Goal: Check status: Check status

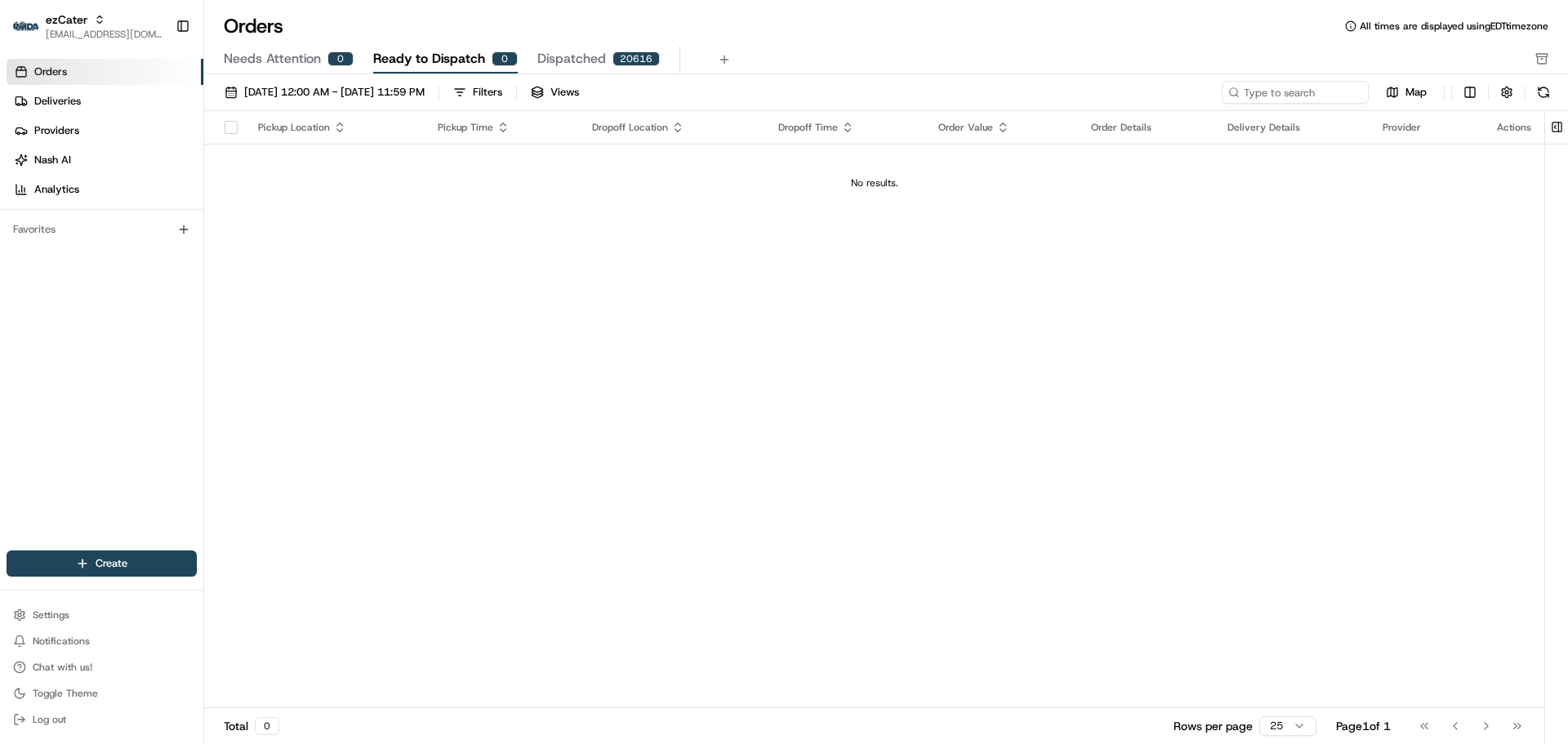
click at [297, 58] on span "Needs Attention" at bounding box center [272, 59] width 97 height 20
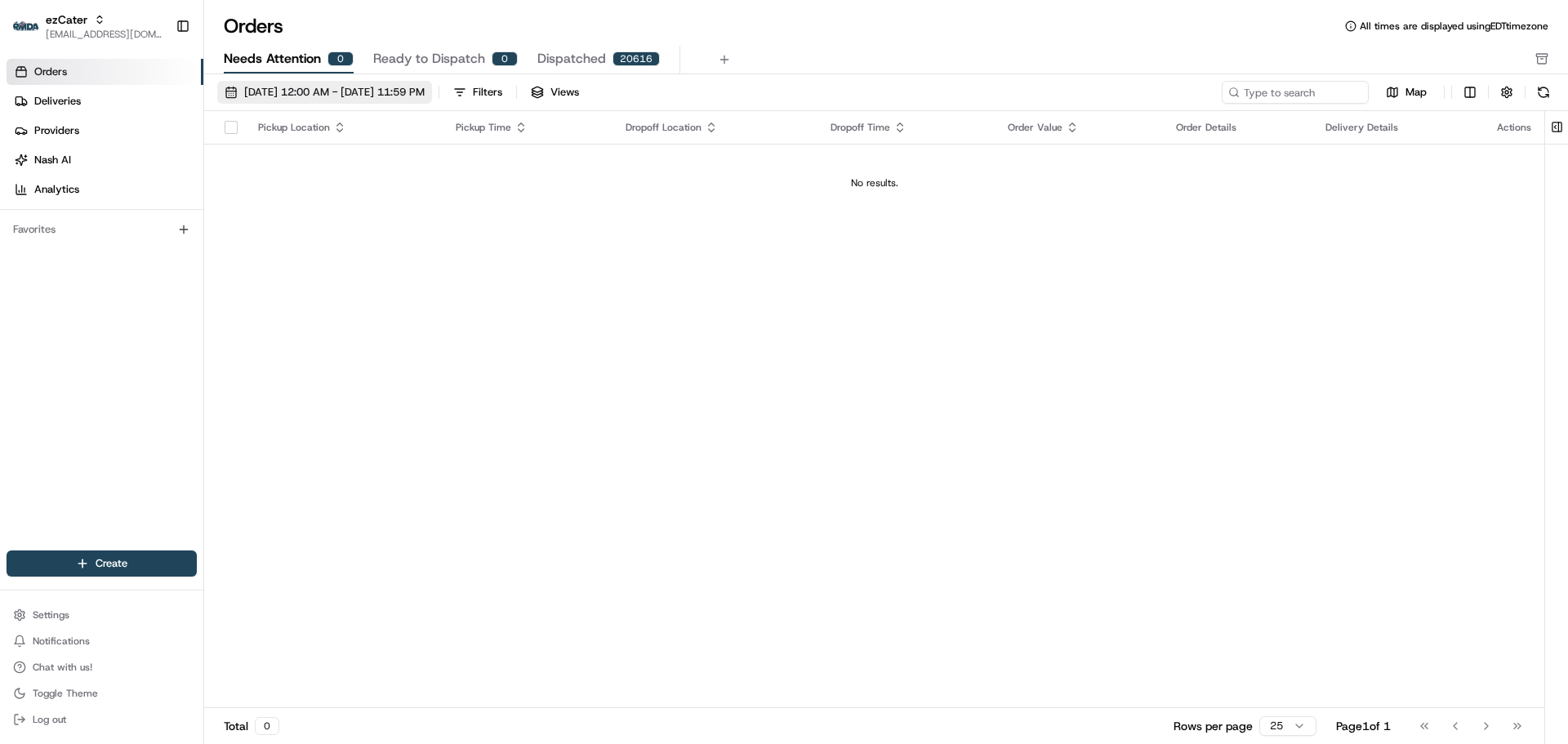
click at [330, 96] on span "08/01/2025 12:00 AM - 08/31/2025 11:59 PM" at bounding box center [335, 93] width 181 height 15
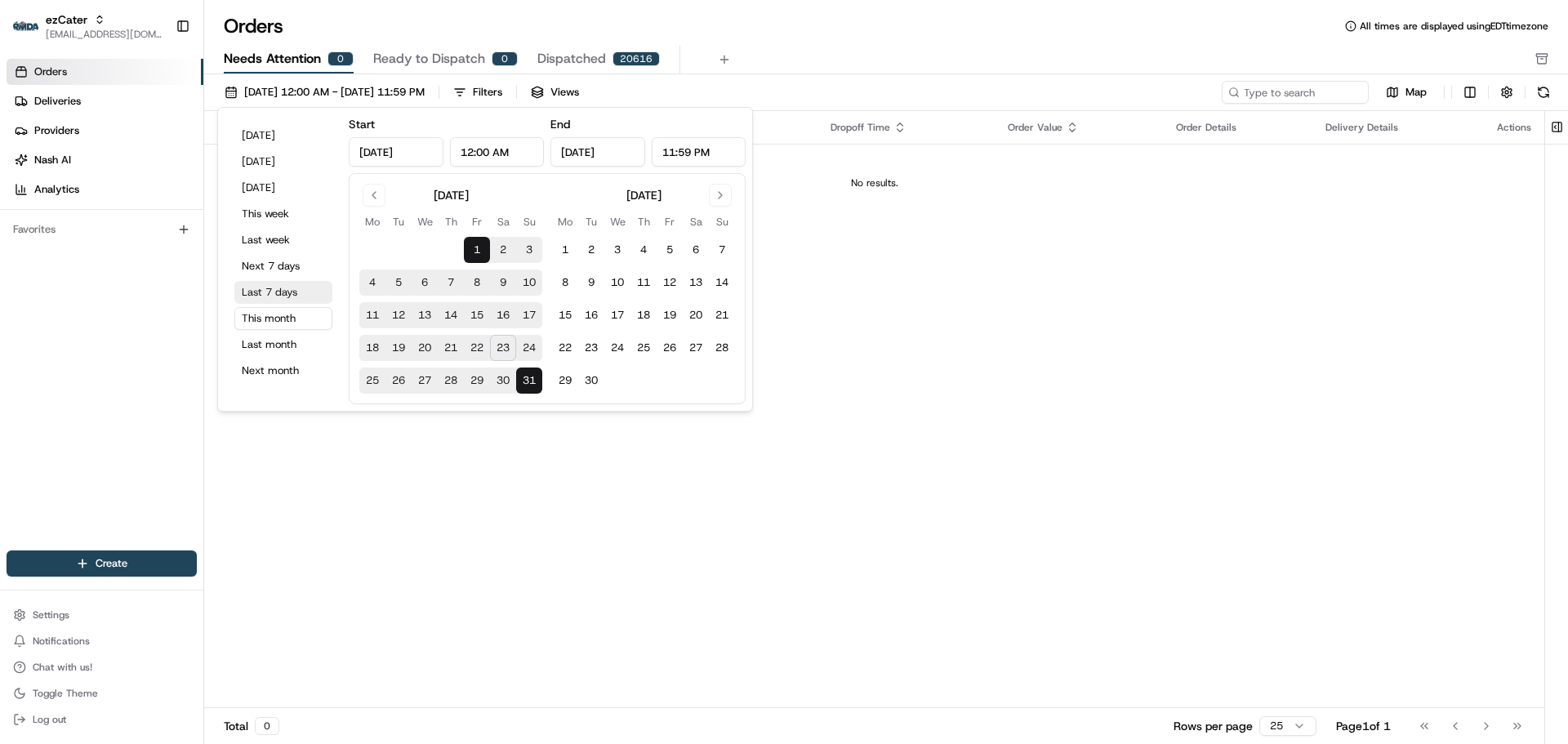
click at [287, 288] on button "Last 7 days" at bounding box center [283, 292] width 98 height 23
type input "Aug 16, 2025"
type input "Aug 23, 2025"
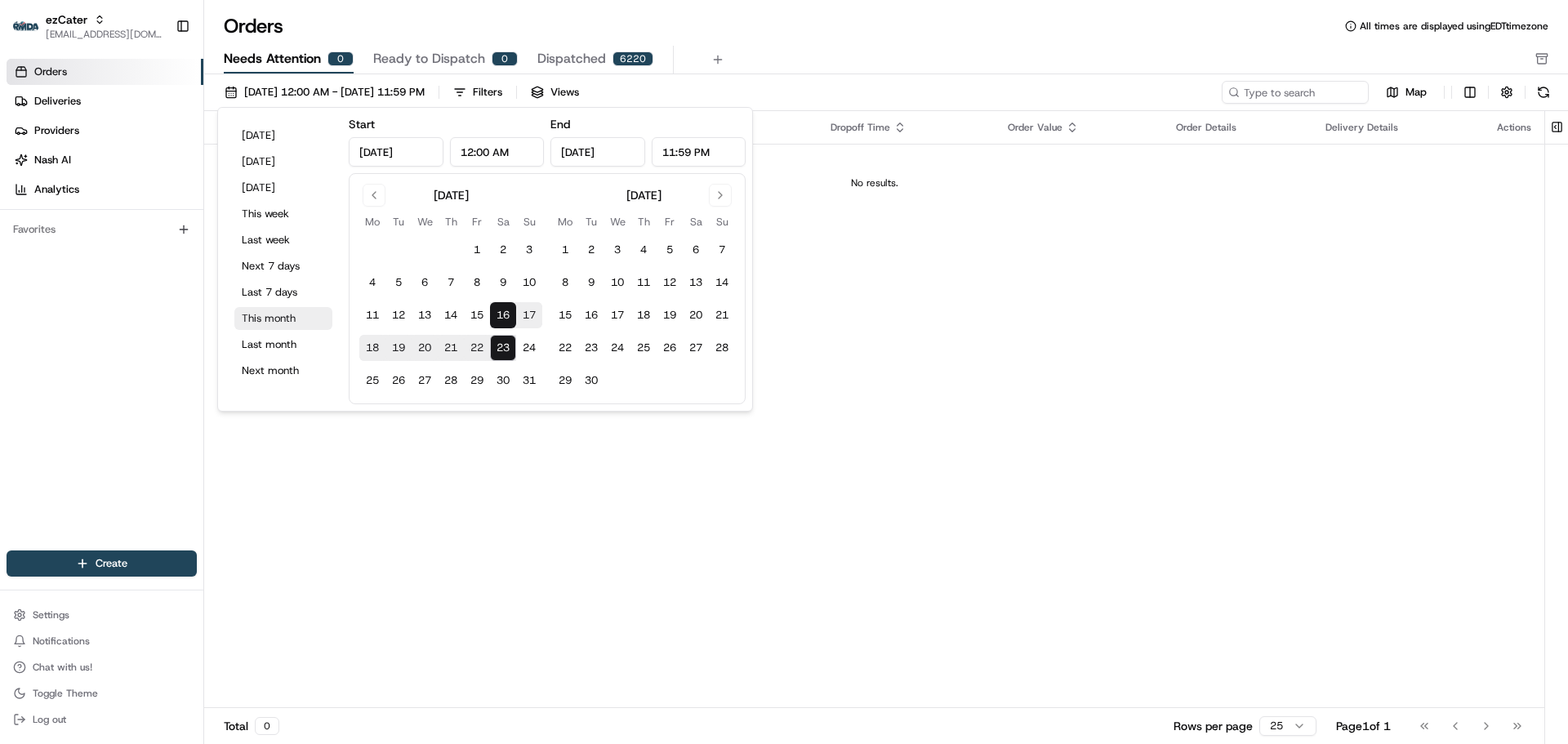
click at [295, 321] on button "This month" at bounding box center [283, 319] width 98 height 23
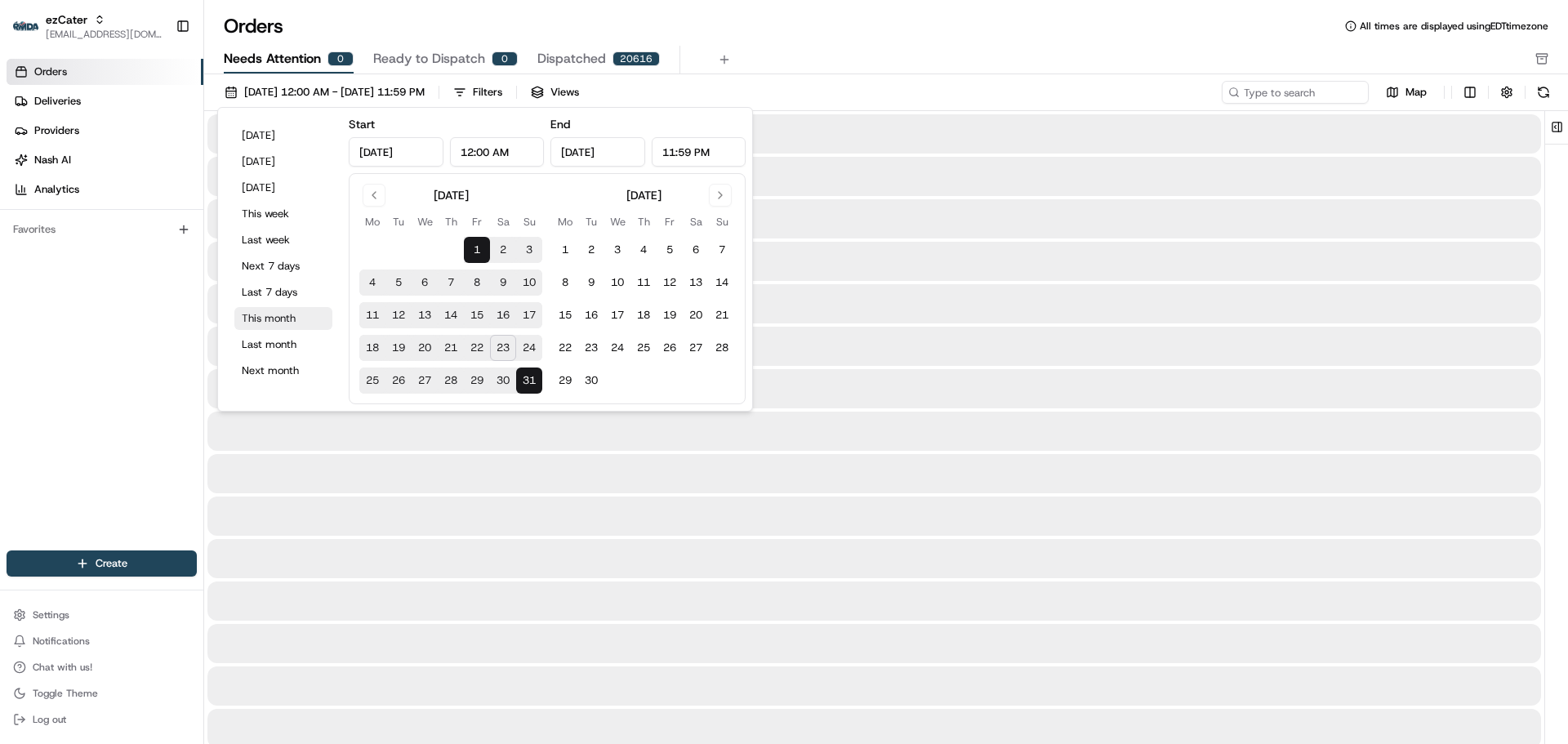
type input "Aug 1, 2025"
type input "Aug 31, 2025"
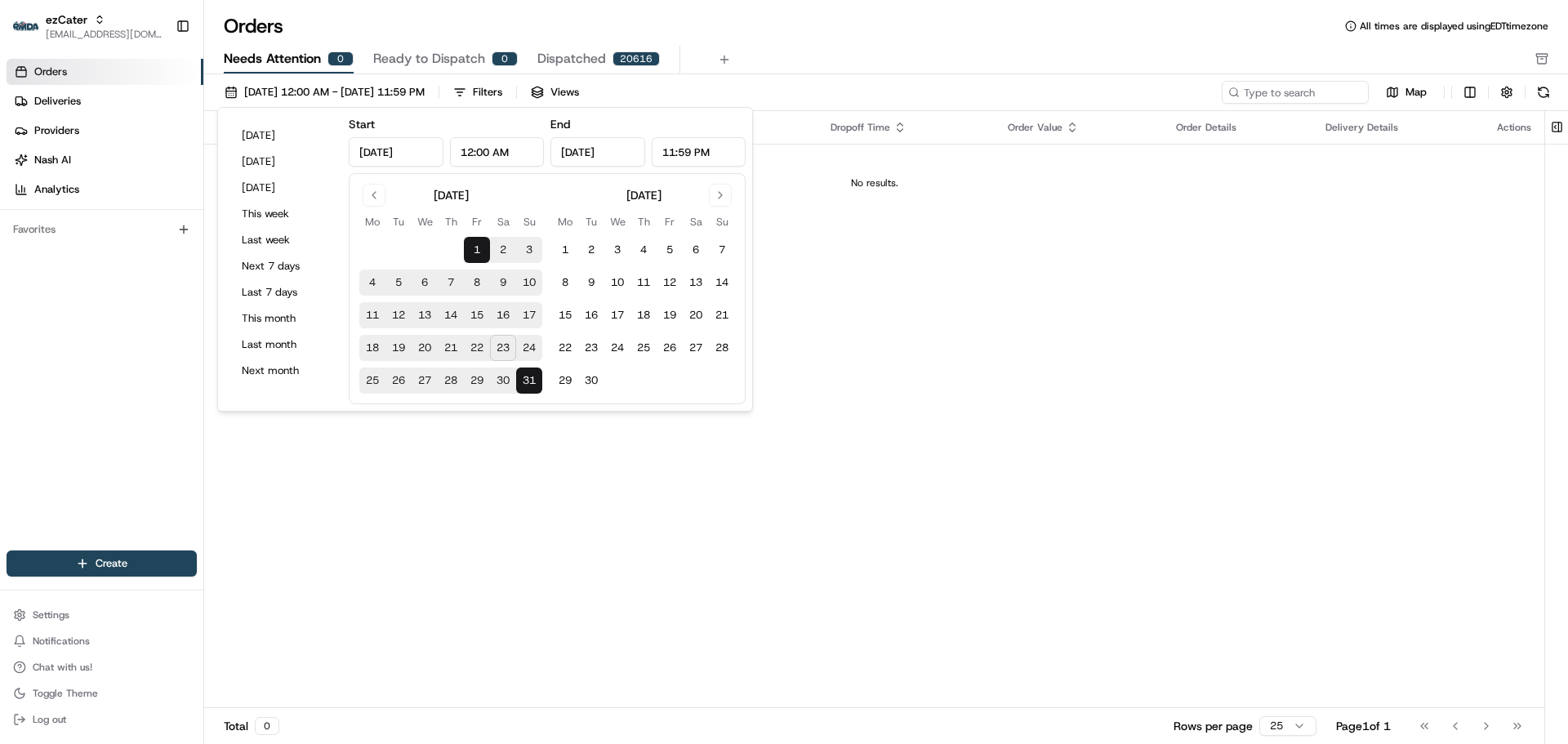
click at [1112, 272] on div "Pickup Location Pickup Time Dropoff Location Dropoff Time Order Value Order Det…" at bounding box center [875, 409] width 1340 height 597
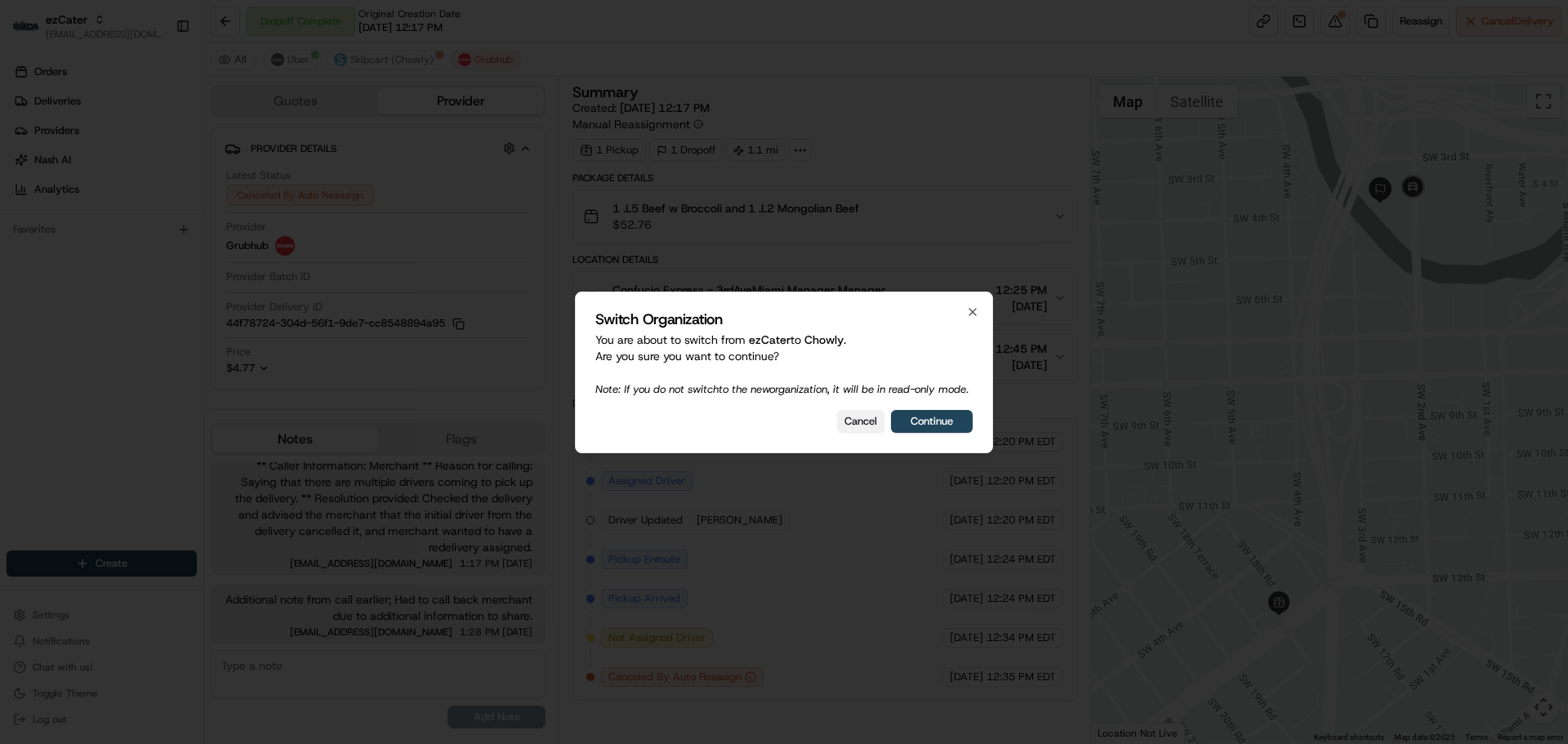
click at [852, 423] on button "Cancel" at bounding box center [861, 422] width 47 height 23
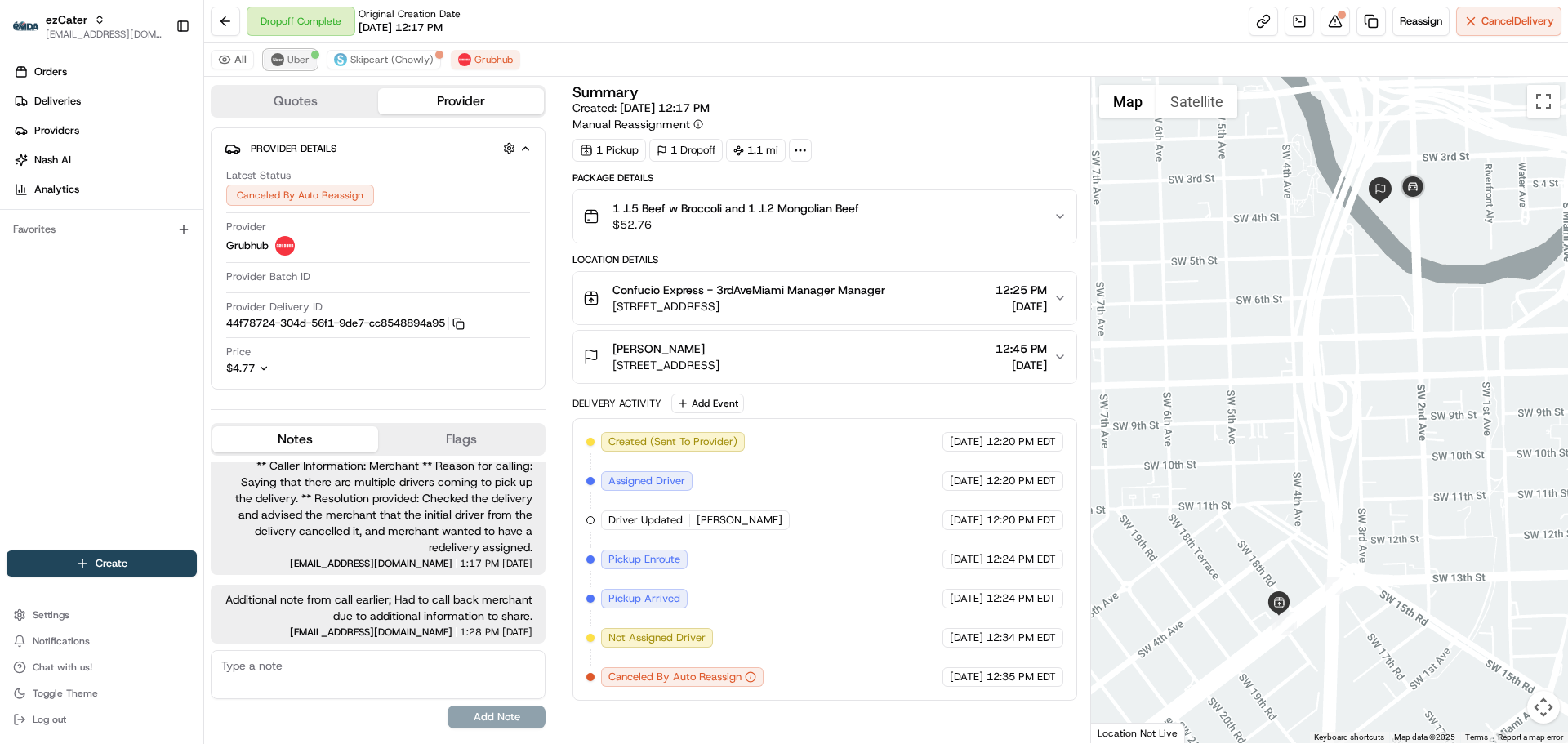
click at [304, 56] on span "Uber" at bounding box center [298, 60] width 22 height 13
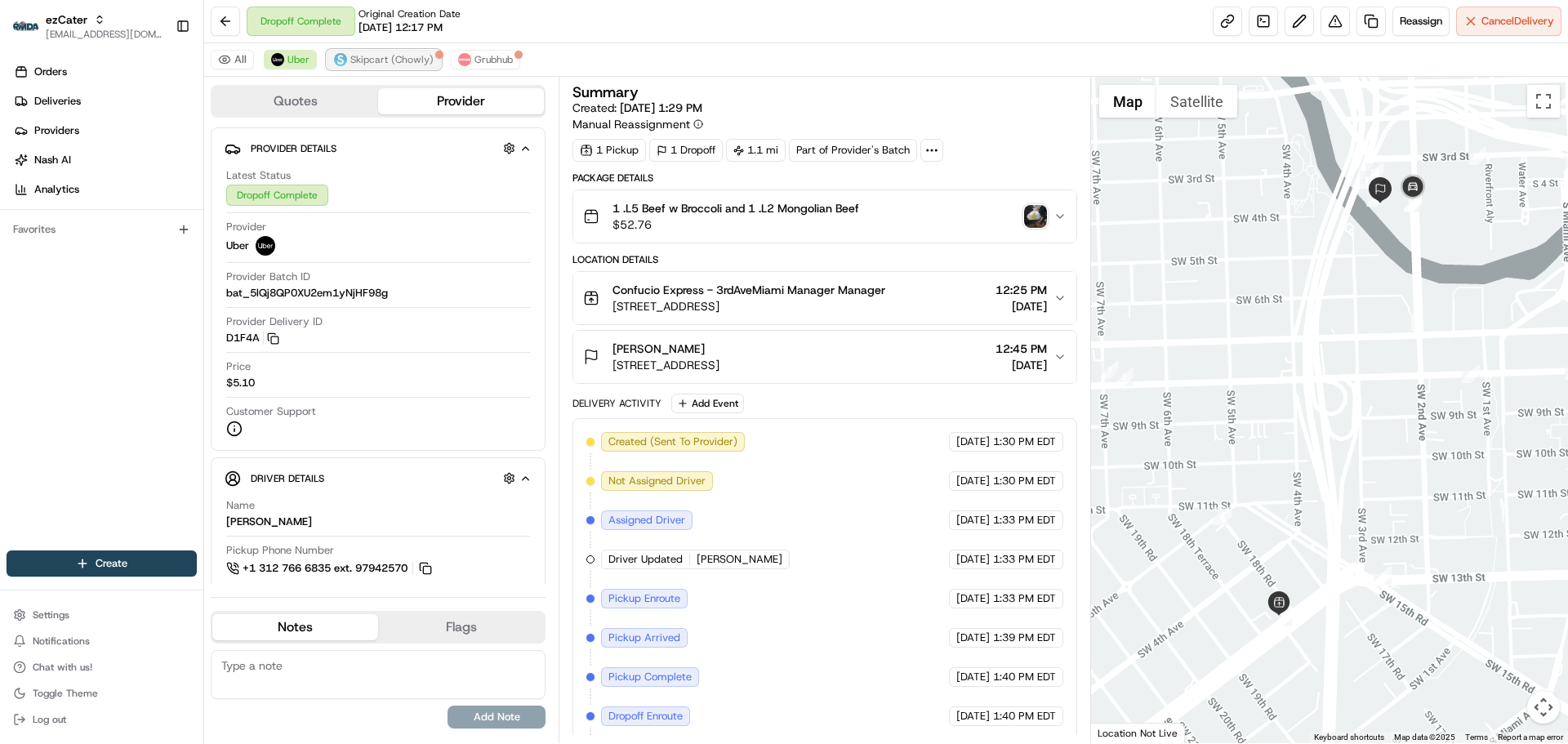
click at [358, 56] on span "Skipcart (Chowly)" at bounding box center [392, 60] width 84 height 13
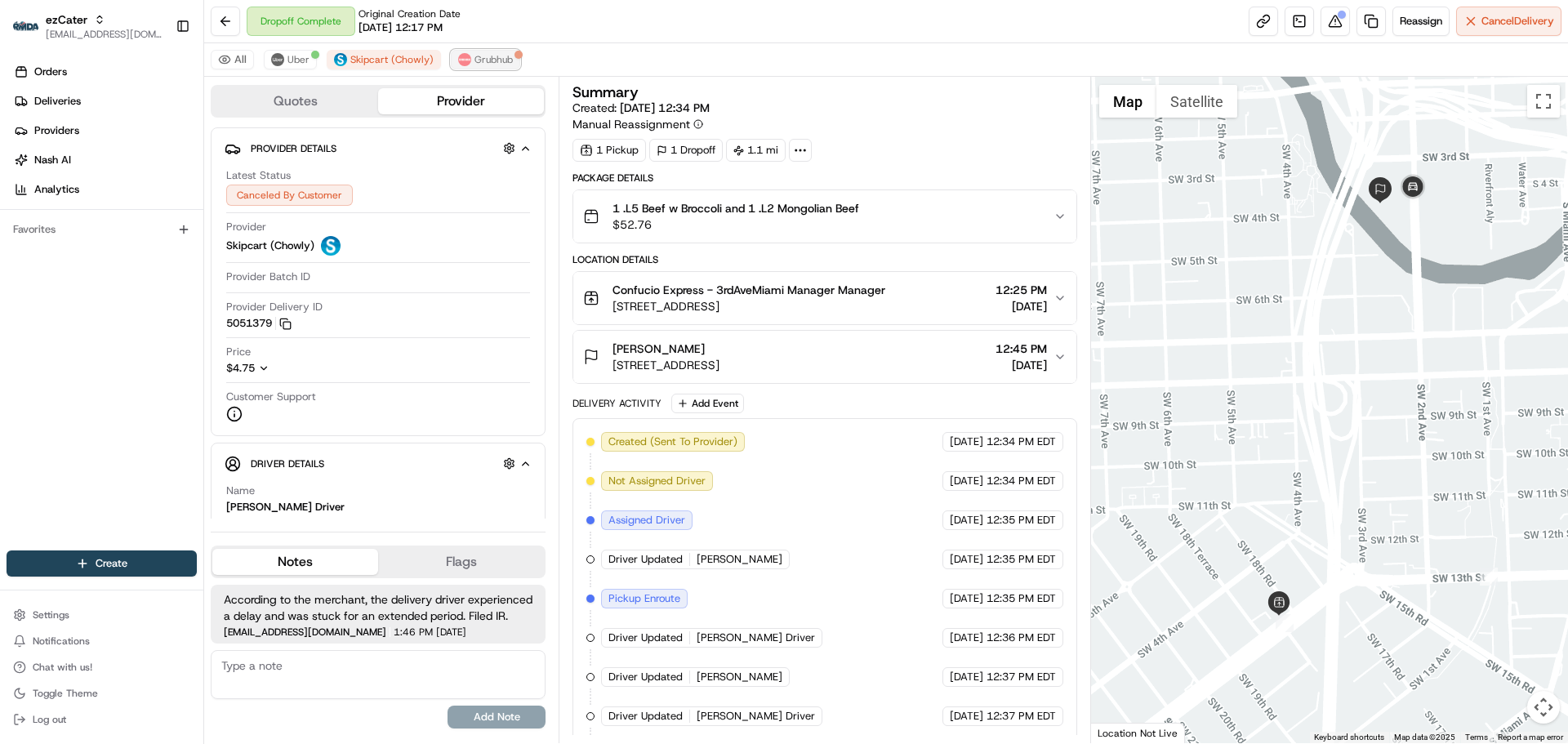
click at [494, 60] on span "Grubhub" at bounding box center [494, 60] width 38 height 13
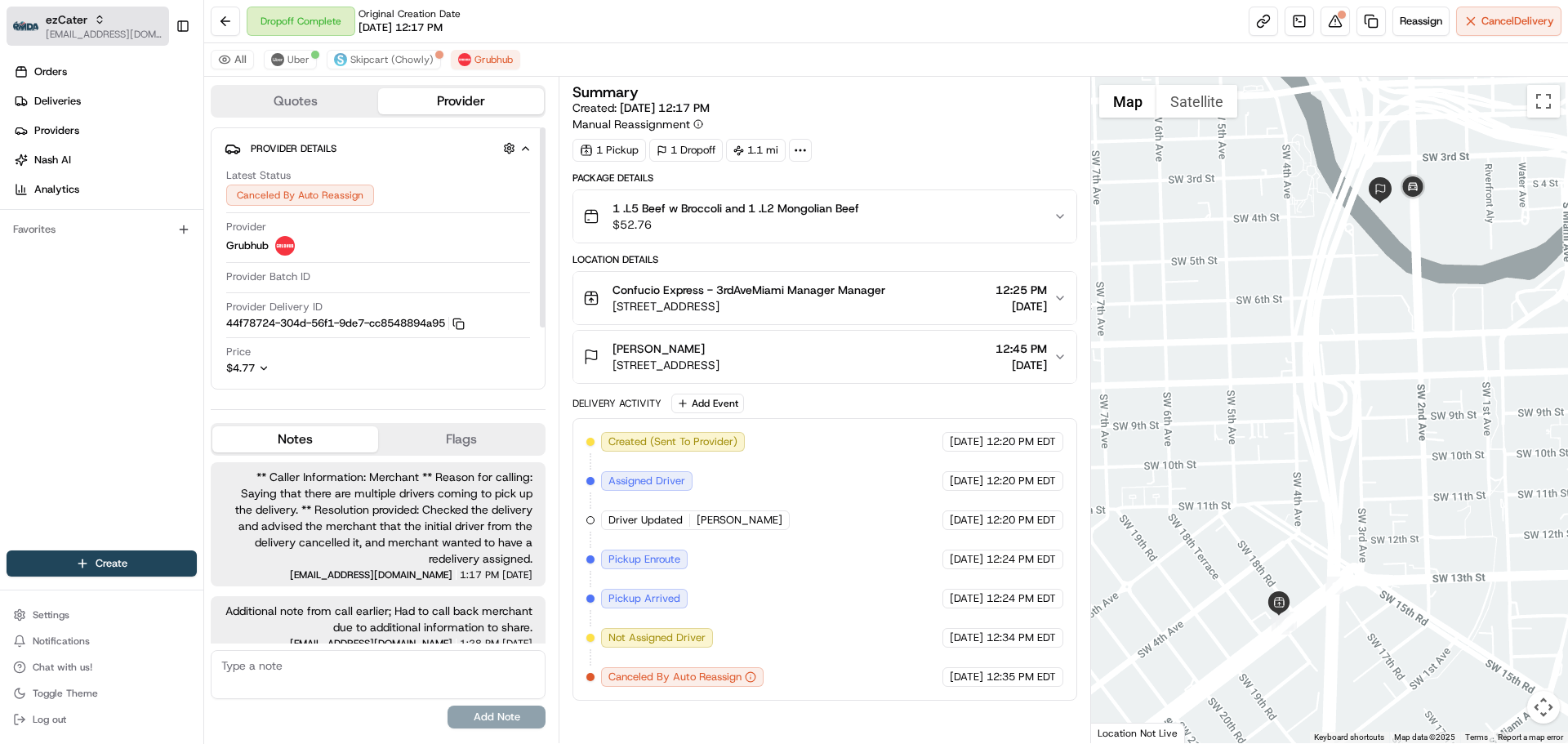
click at [70, 18] on span "ezCater" at bounding box center [66, 20] width 41 height 17
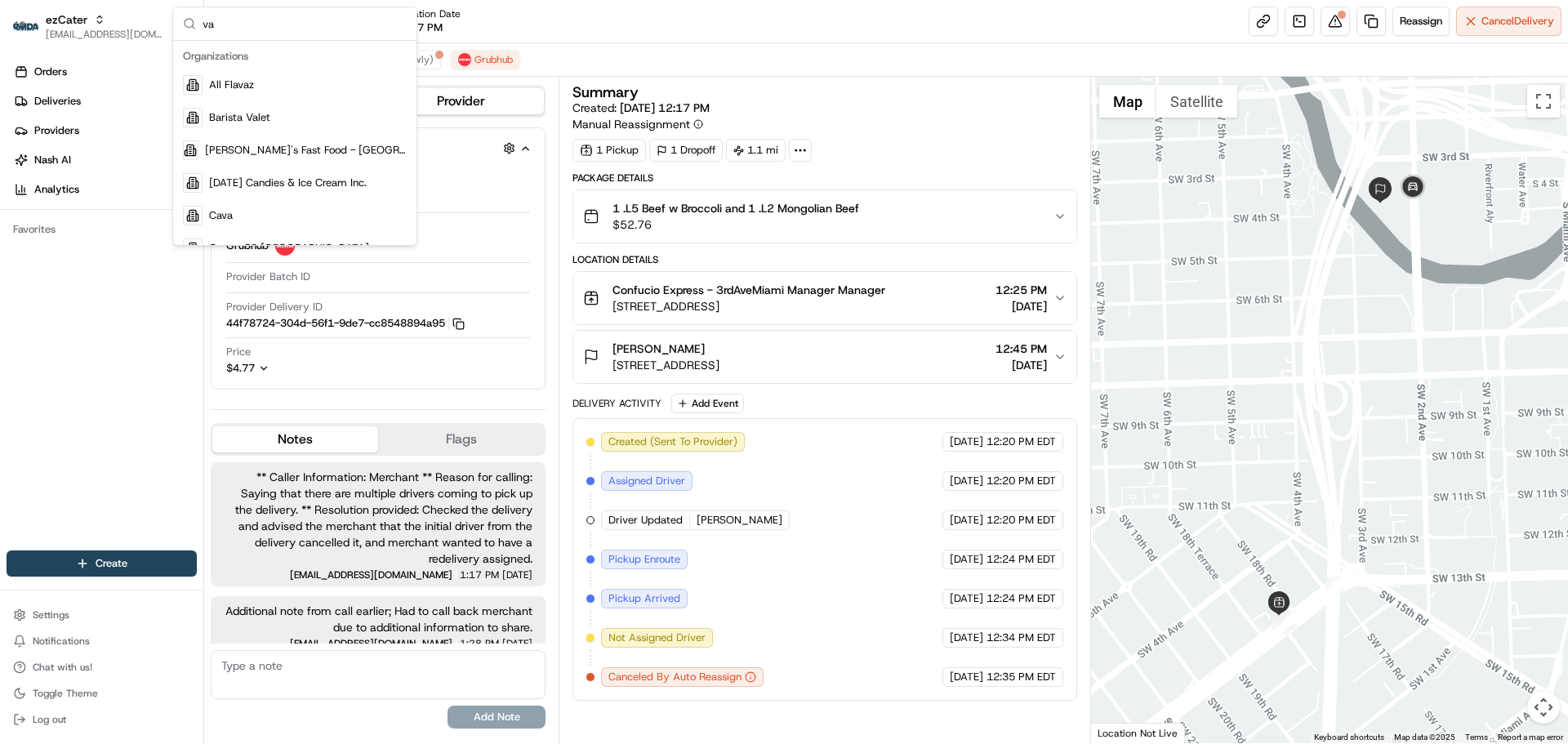
type input "va"
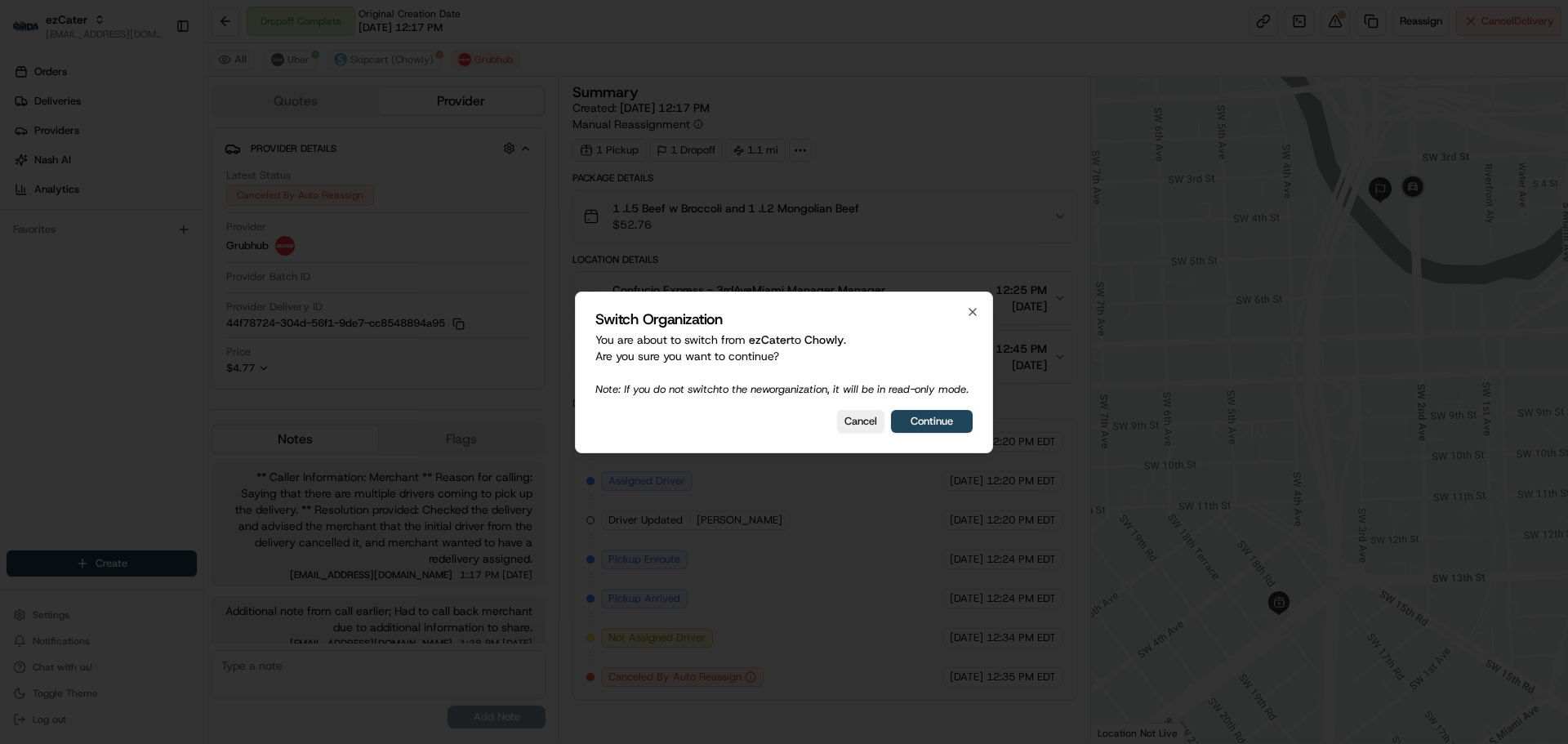
scroll to position [12, 0]
drag, startPoint x: 930, startPoint y: 428, endPoint x: 649, endPoint y: 288, distance: 313.9
click at [649, 292] on div "Switch Organization You are about to switch from ezCater to Chowly . Are you su…" at bounding box center [784, 372] width 418 height 162
click at [954, 428] on button "Continue" at bounding box center [932, 422] width 82 height 23
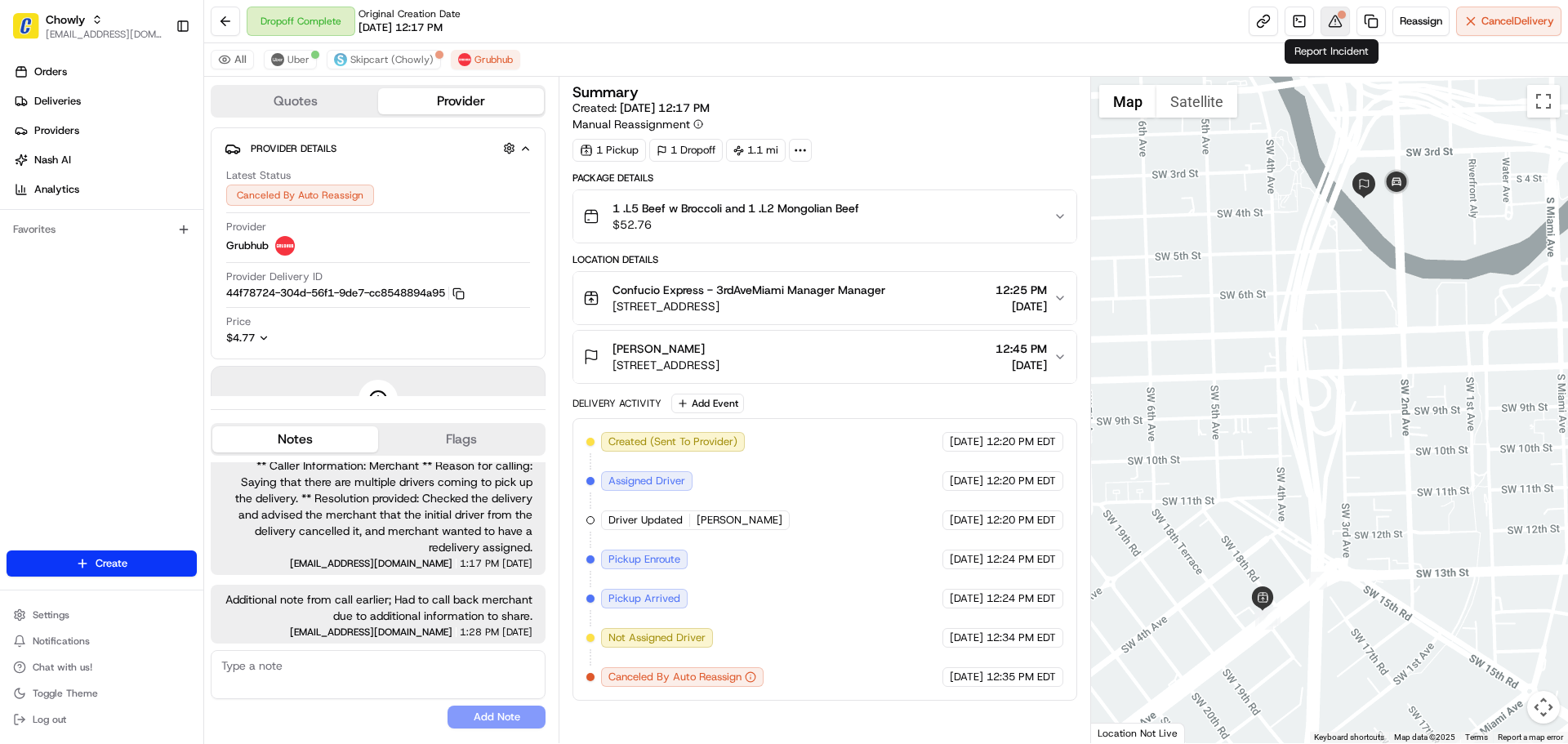
click at [1322, 19] on button at bounding box center [1336, 22] width 30 height 30
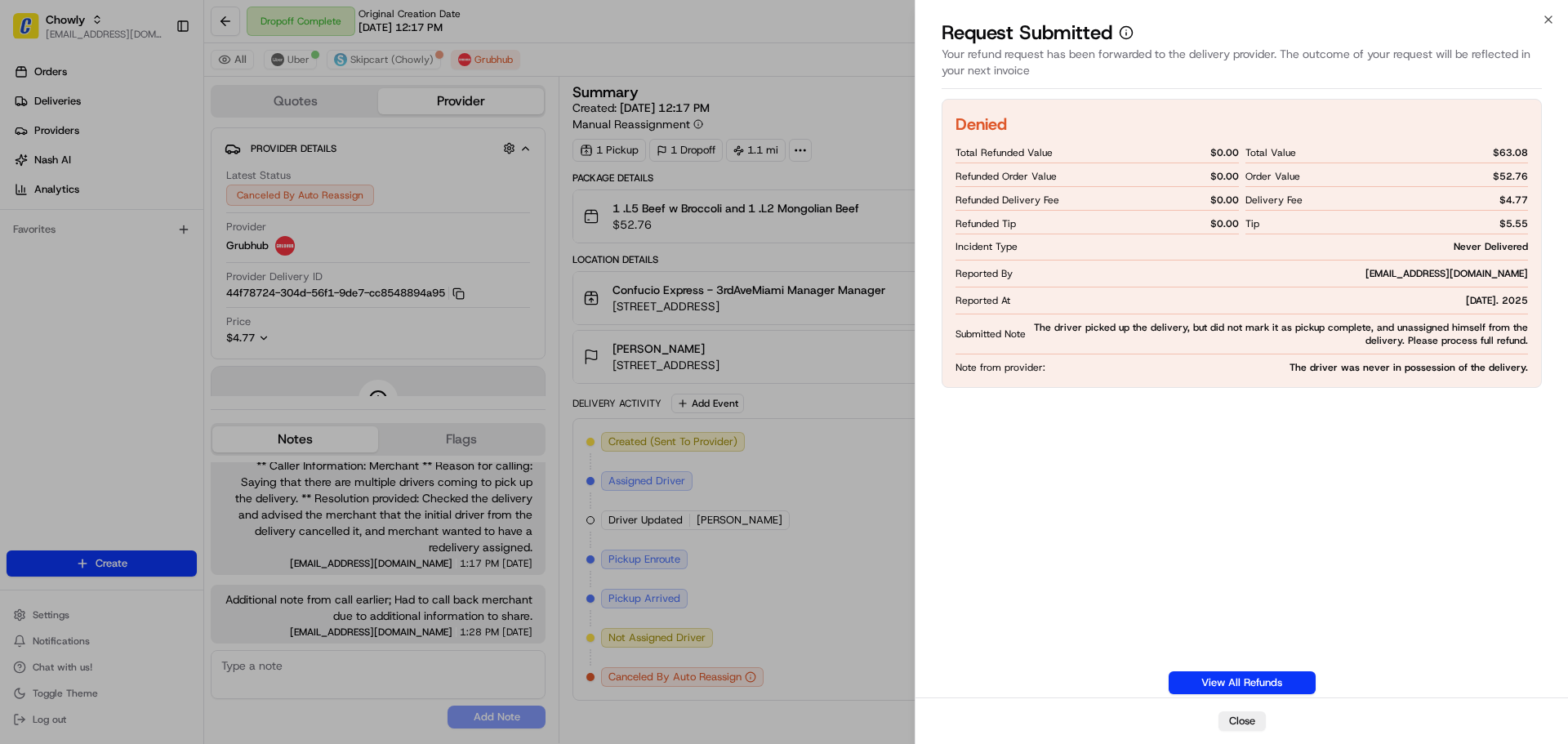
click at [1416, 370] on span "The driver was never in possession of the delivery." at bounding box center [1409, 368] width 239 height 13
click at [1387, 370] on span "The driver was never in possession of the delivery." at bounding box center [1409, 368] width 239 height 13
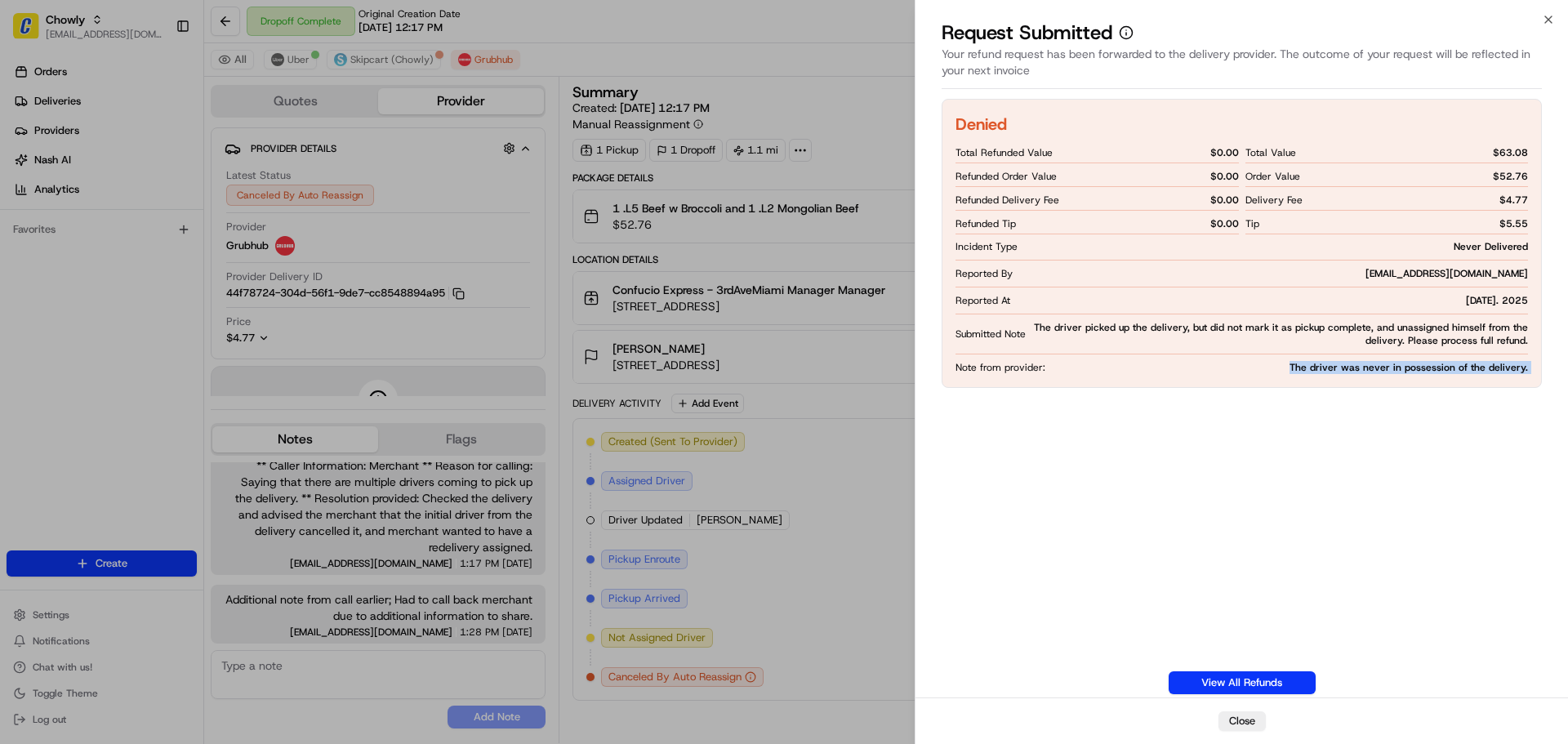
click at [1387, 370] on span "The driver was never in possession of the delivery." at bounding box center [1409, 368] width 239 height 13
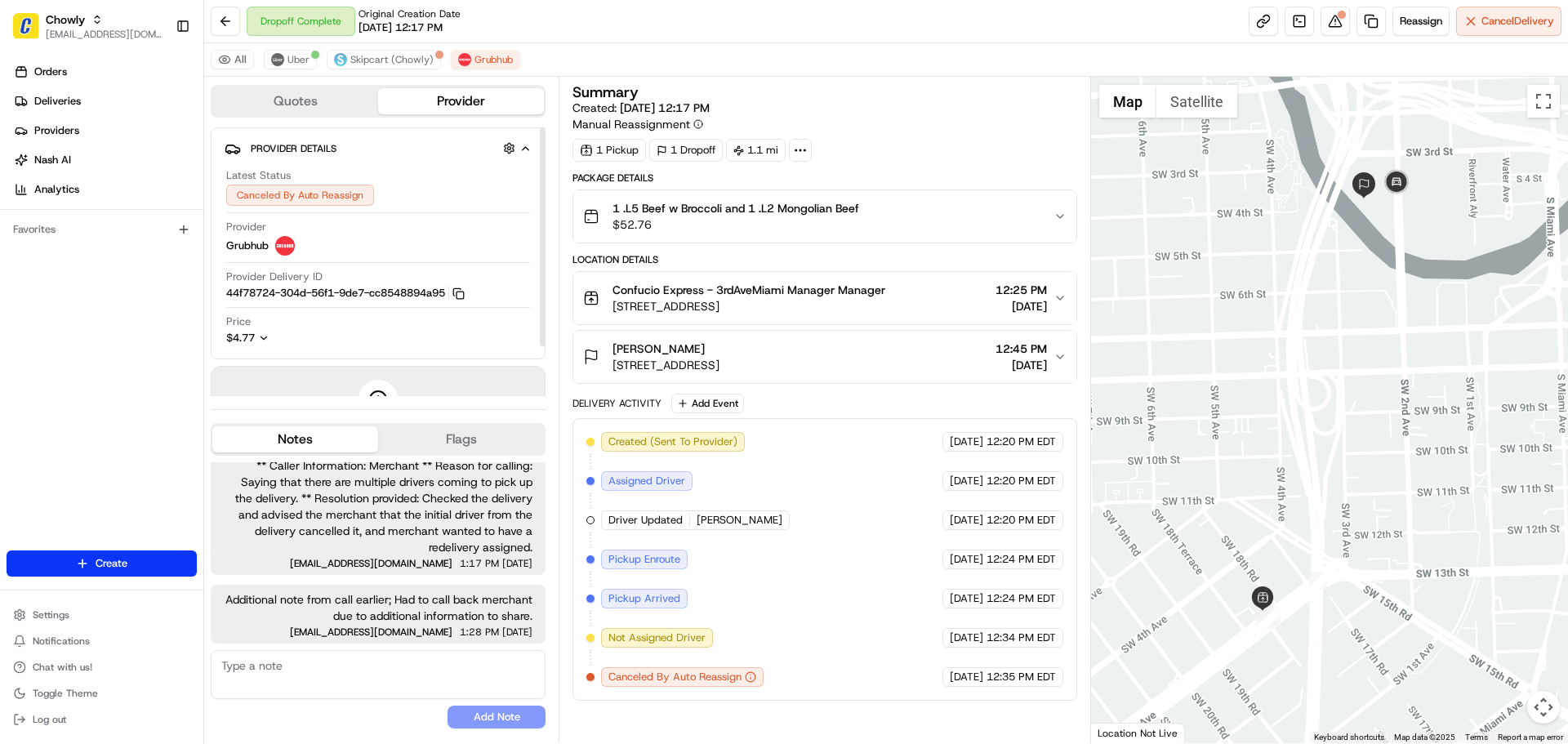
click at [367, 40] on div "Dropoff Complete Original Creation Date [DATE] 12:17 PM Reassign Cancel Delivery" at bounding box center [886, 22] width 1364 height 43
click at [362, 63] on span "Skipcart (Chowly)" at bounding box center [392, 60] width 84 height 13
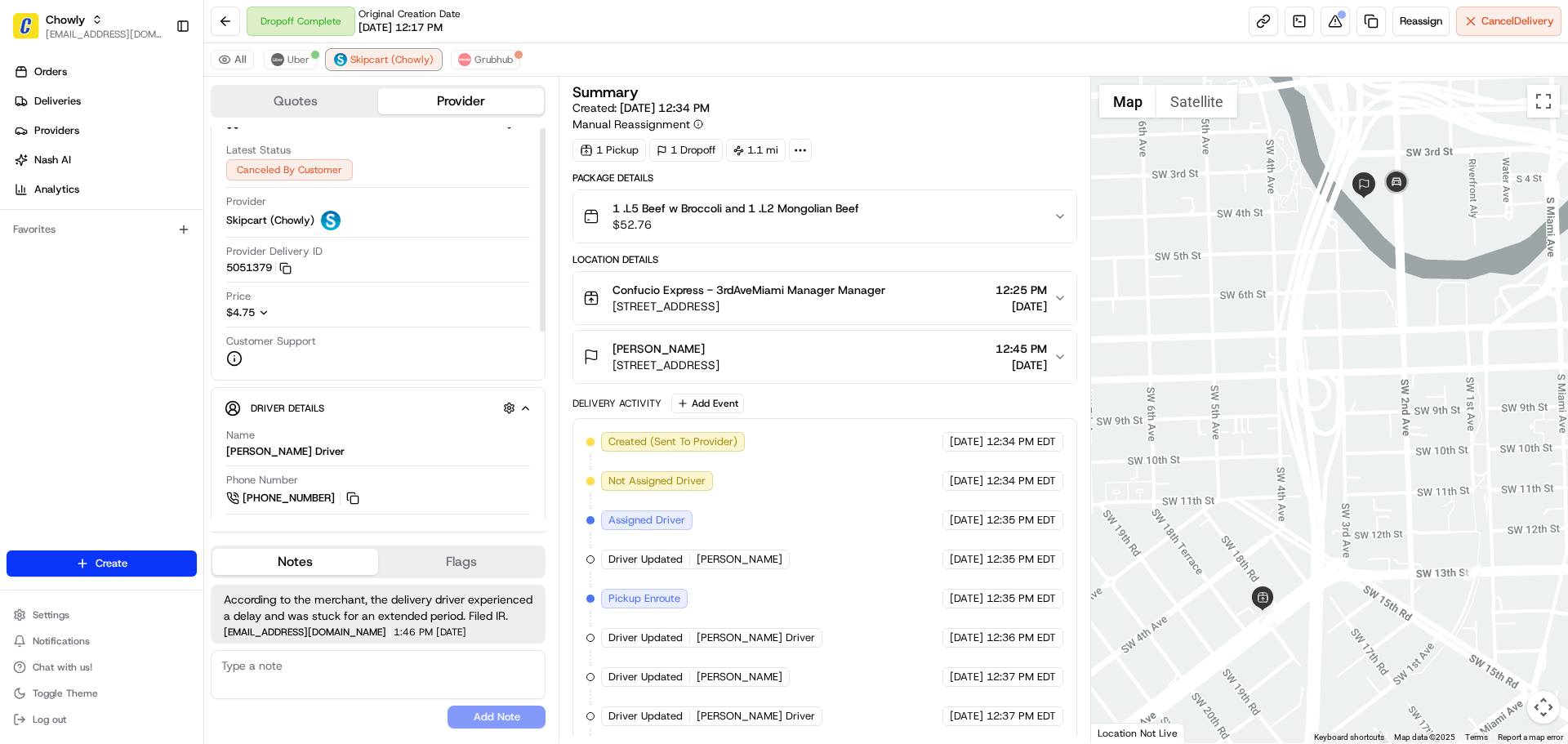
scroll to position [82, 0]
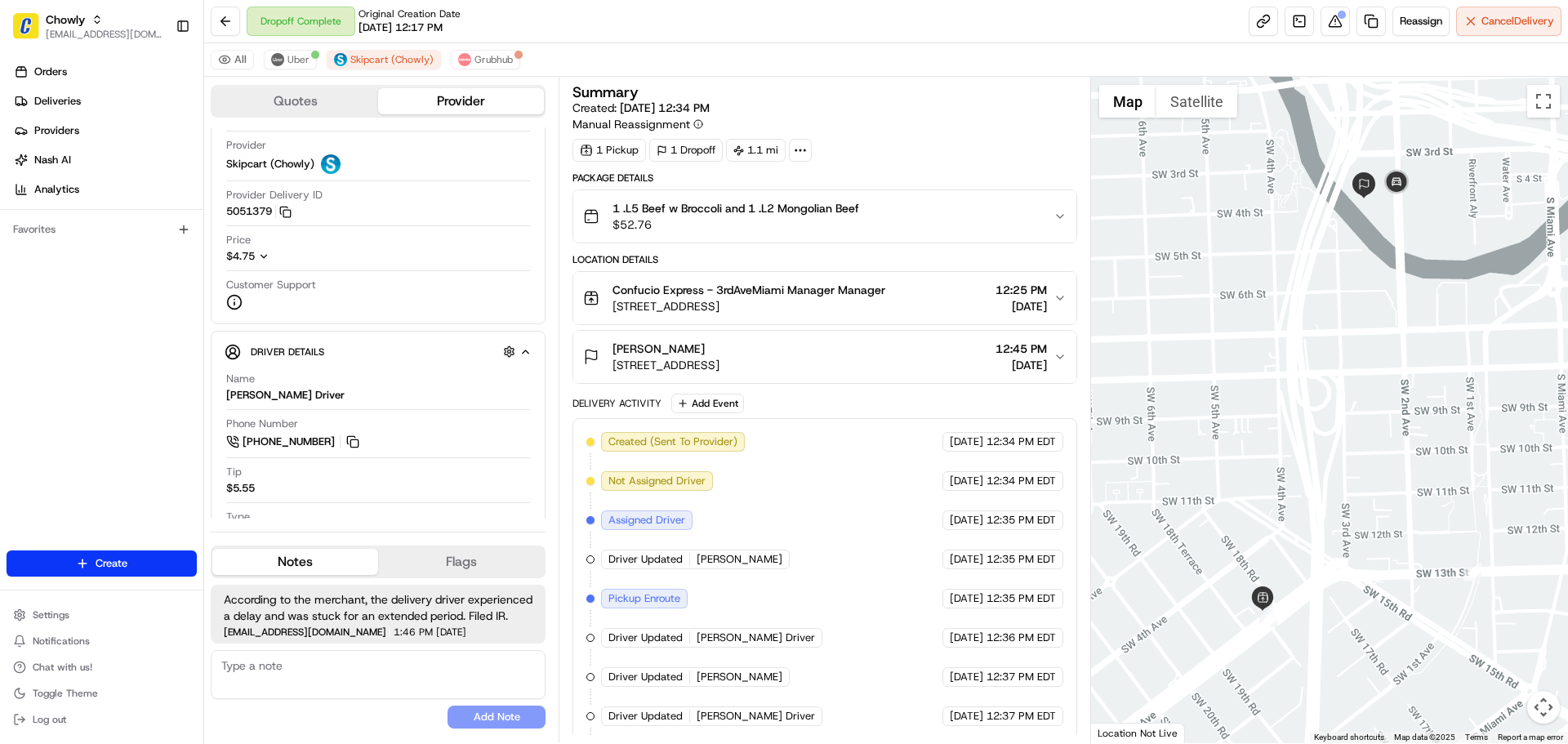
click at [405, 596] on span "According to the merchant, the delivery driver experienced a delay and was stuc…" at bounding box center [378, 607] width 309 height 32
click at [405, 597] on span "According to the merchant, the delivery driver experienced a delay and was stuc…" at bounding box center [378, 607] width 309 height 32
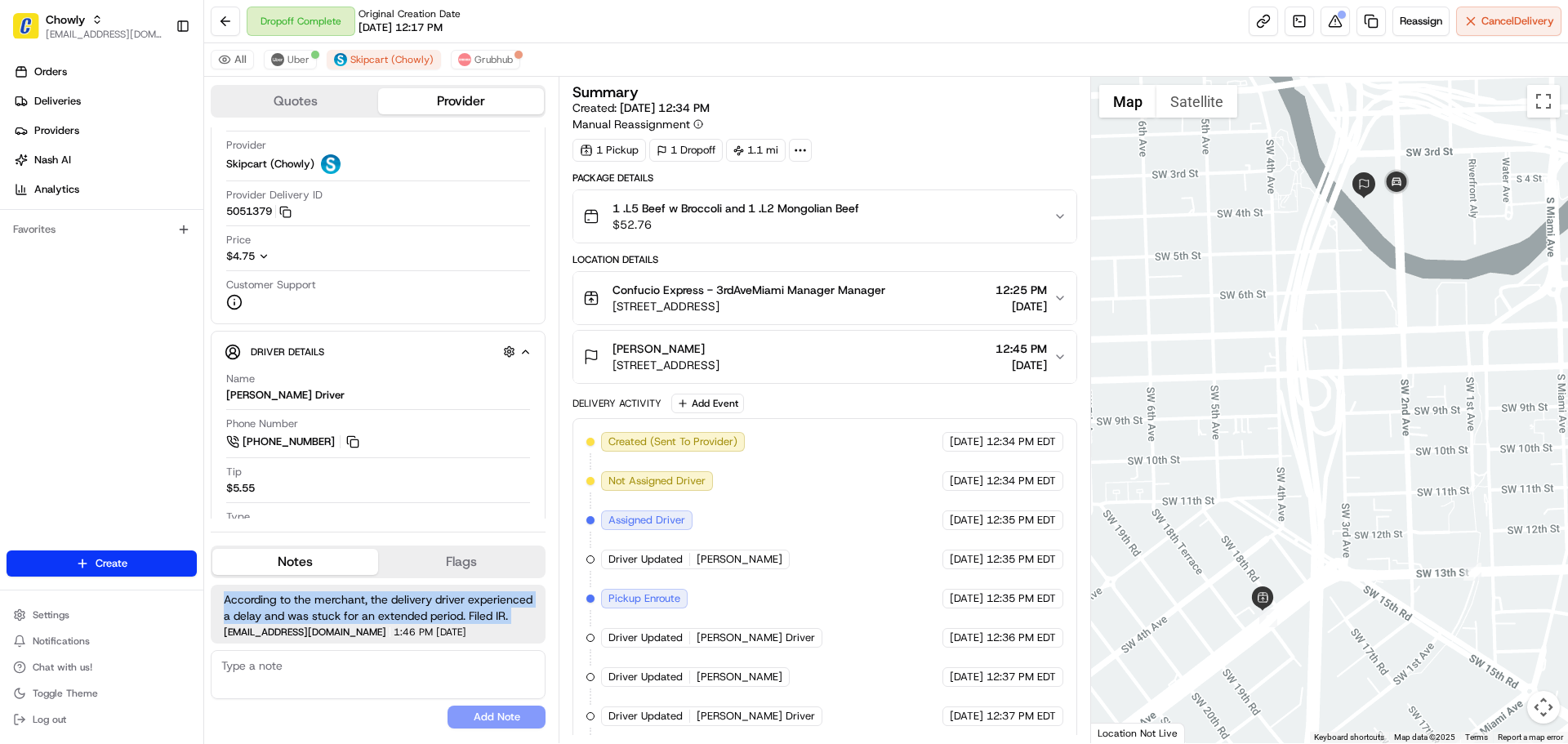
click at [405, 597] on span "According to the merchant, the delivery driver experienced a delay and was stuc…" at bounding box center [378, 607] width 309 height 32
click at [507, 610] on span "According to the merchant, the delivery driver experienced a delay and was stuc…" at bounding box center [378, 607] width 309 height 32
click at [483, 59] on span "Grubhub" at bounding box center [494, 60] width 38 height 13
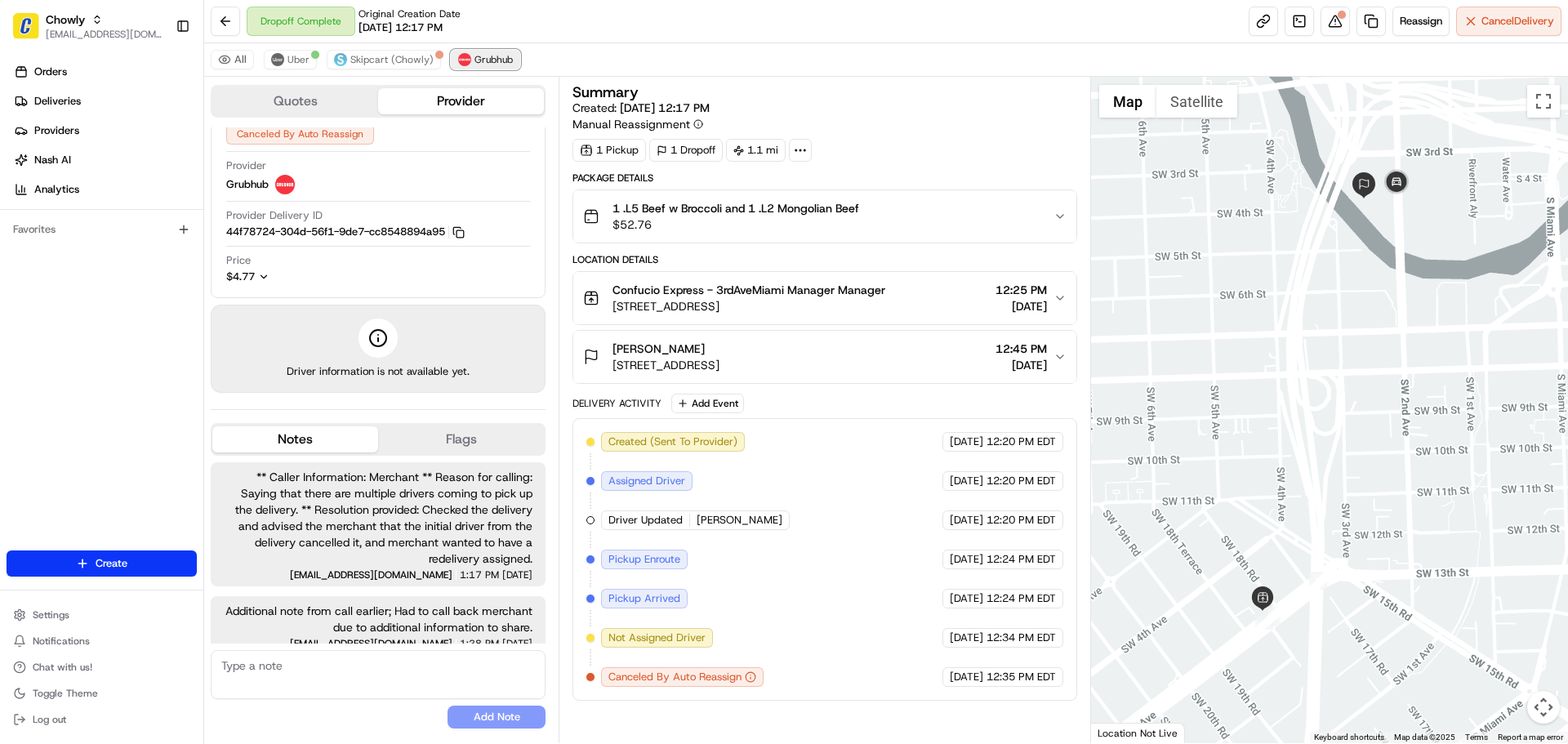
scroll to position [61, 0]
click at [360, 59] on span "Skipcart (Chowly)" at bounding box center [392, 60] width 84 height 13
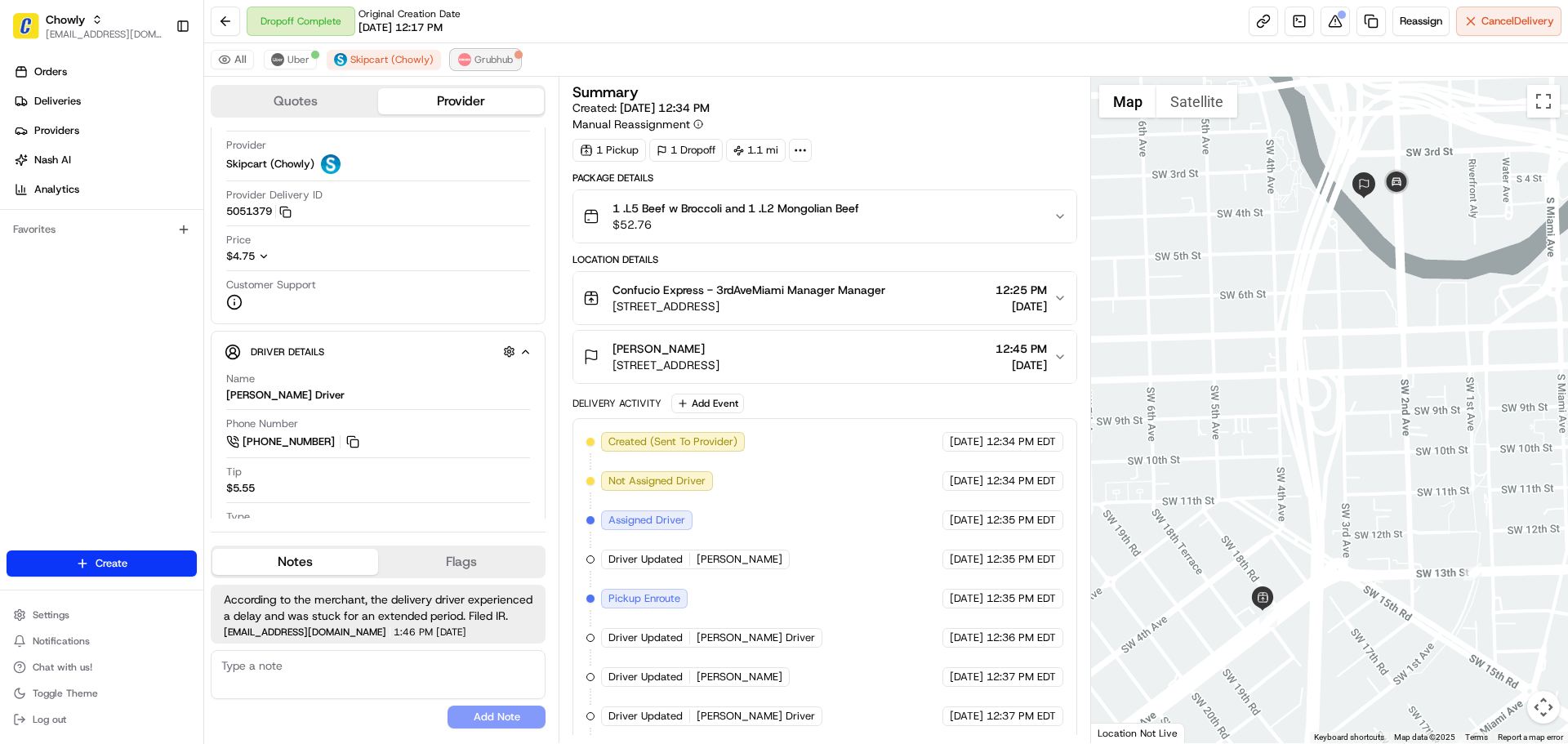
click at [451, 60] on button "Grubhub" at bounding box center [485, 60] width 70 height 20
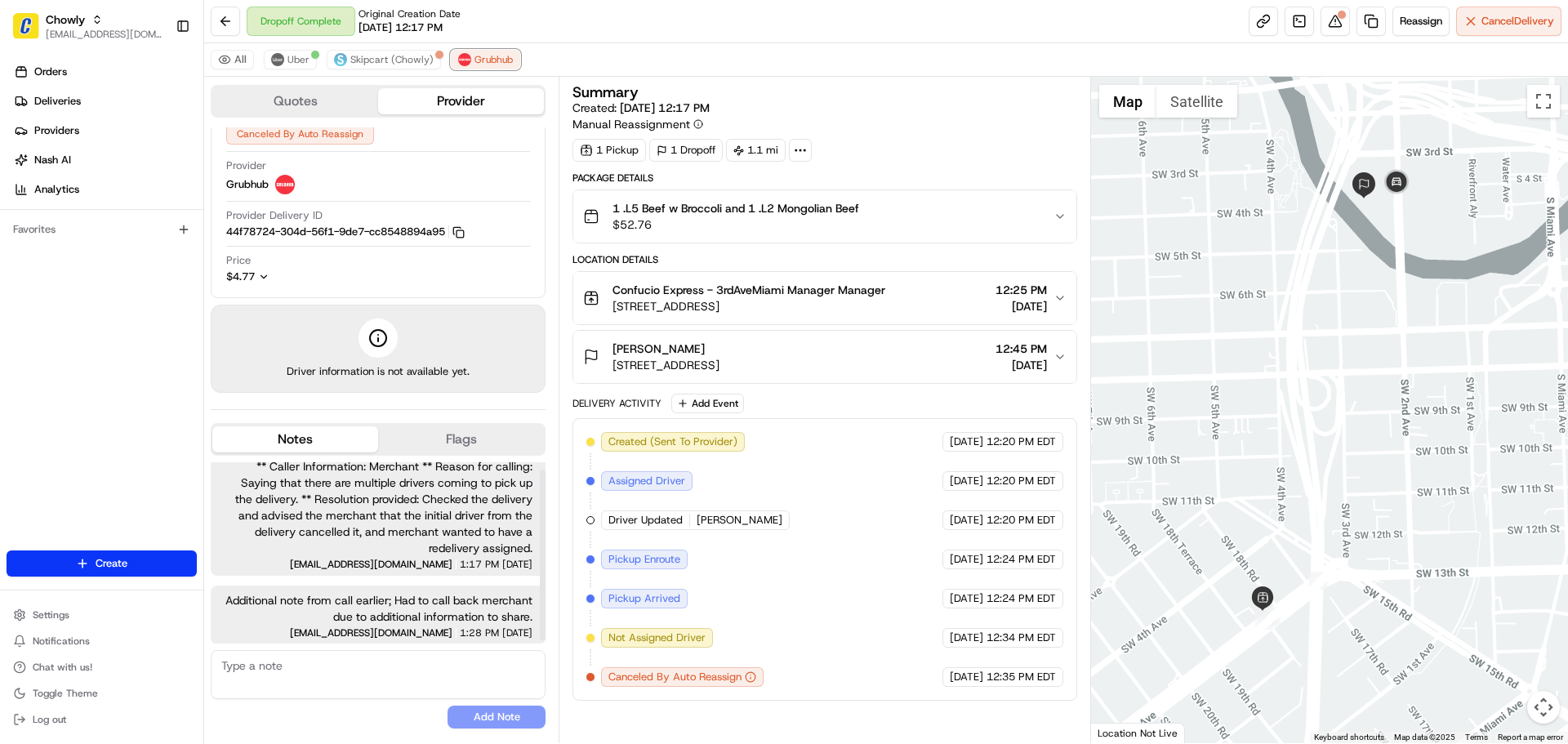
scroll to position [12, 0]
click at [128, 40] on span "[EMAIL_ADDRESS][DOMAIN_NAME]" at bounding box center [104, 35] width 117 height 13
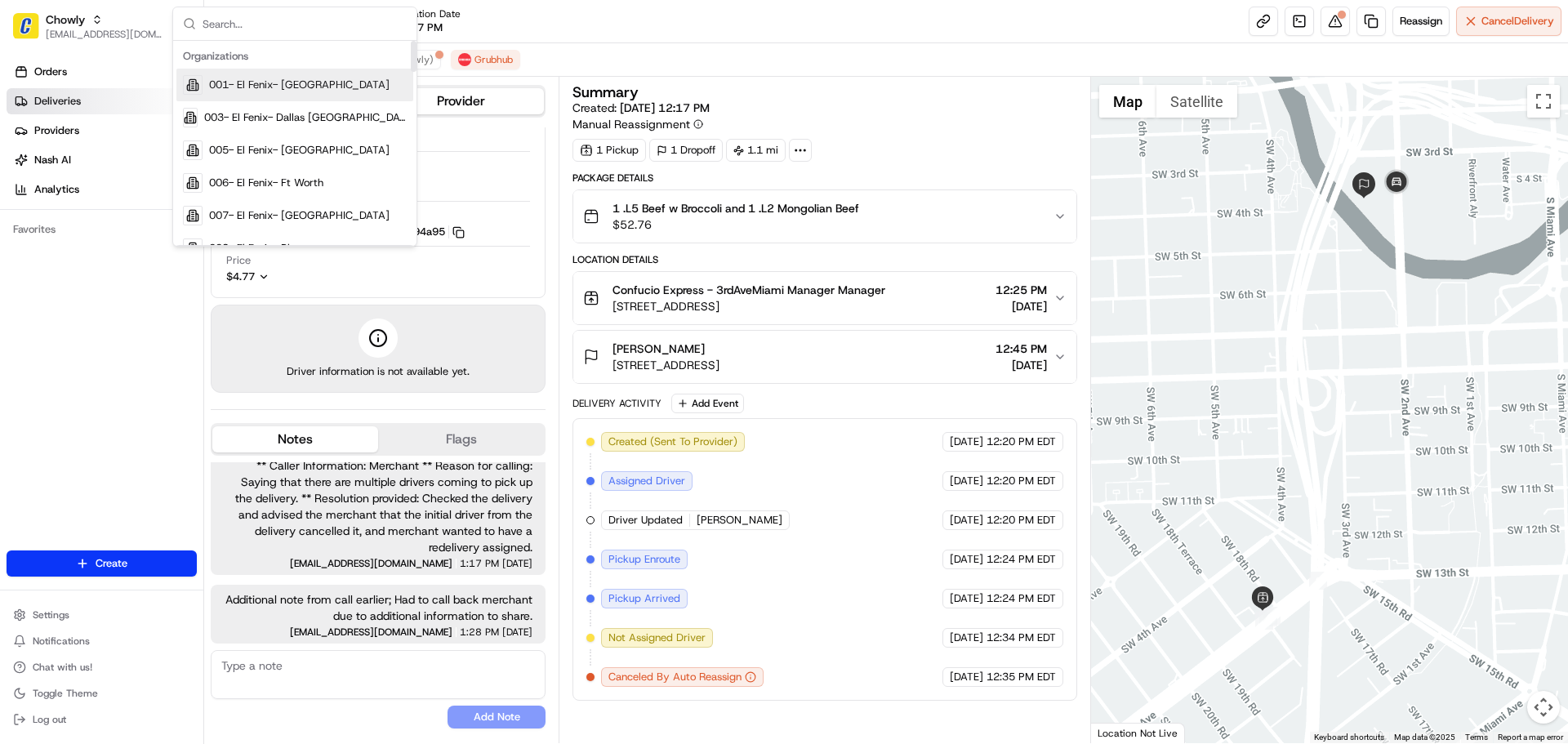
click at [81, 104] on link "Deliveries" at bounding box center [105, 102] width 197 height 27
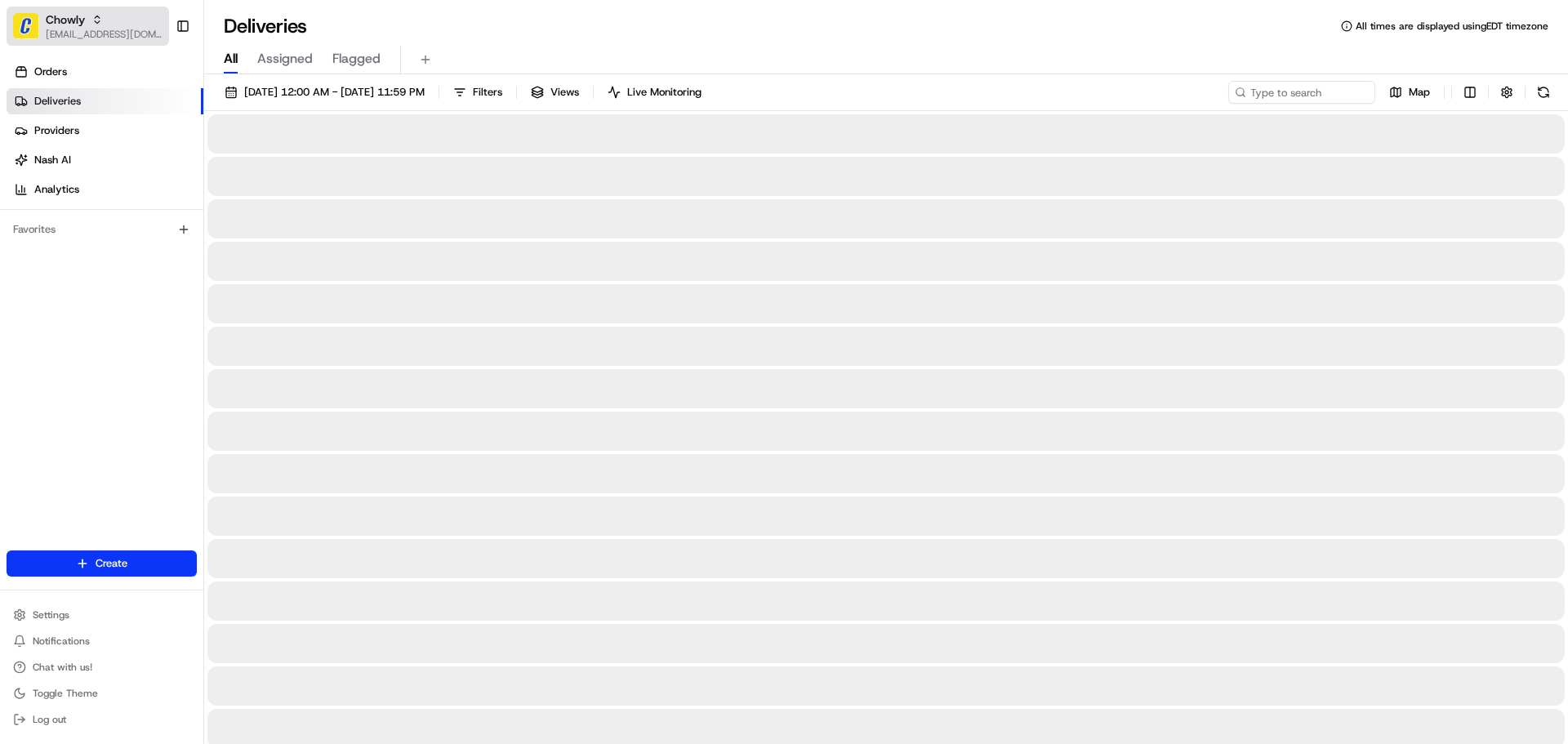
click at [81, 12] on span "Chowly" at bounding box center [65, 20] width 39 height 17
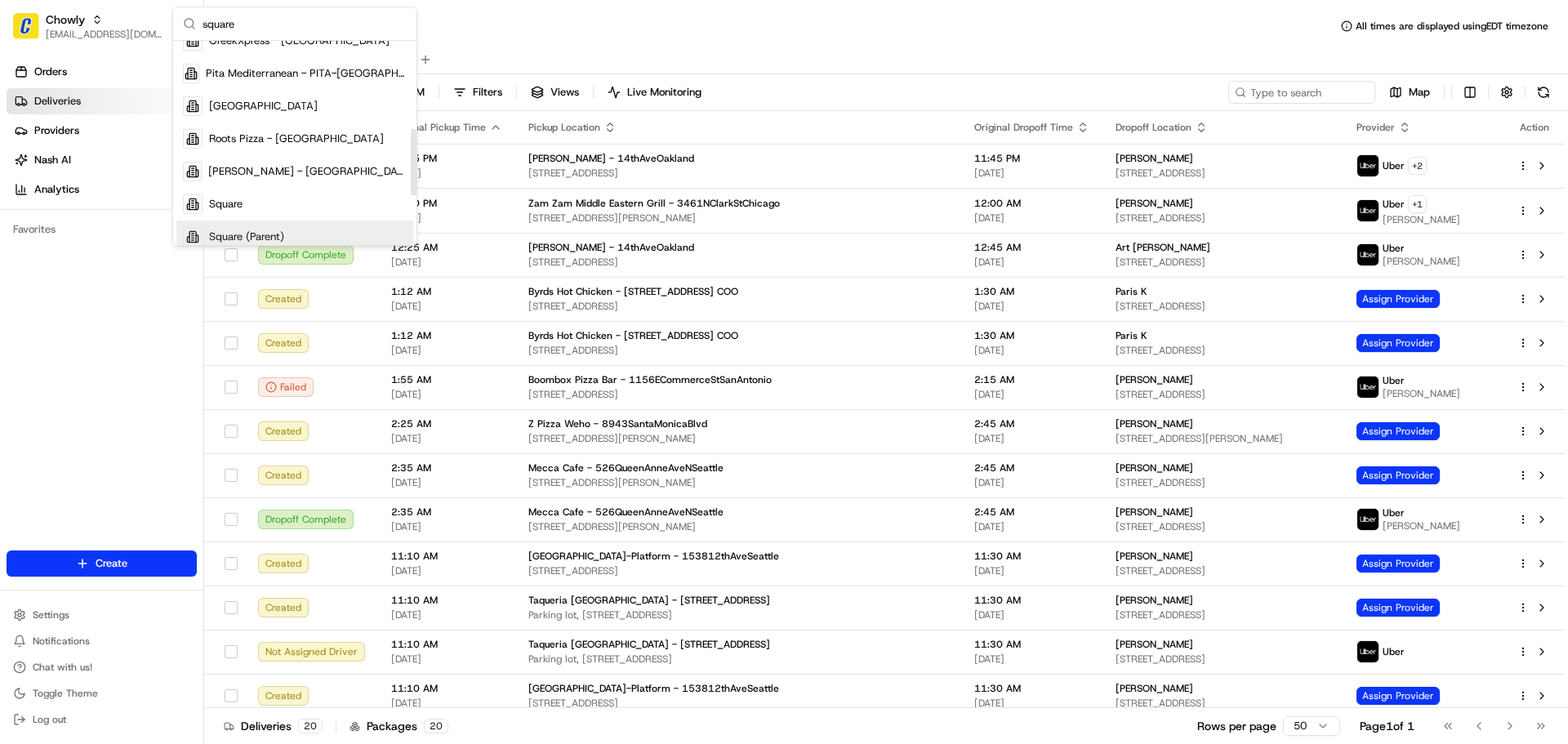
scroll to position [326, 0]
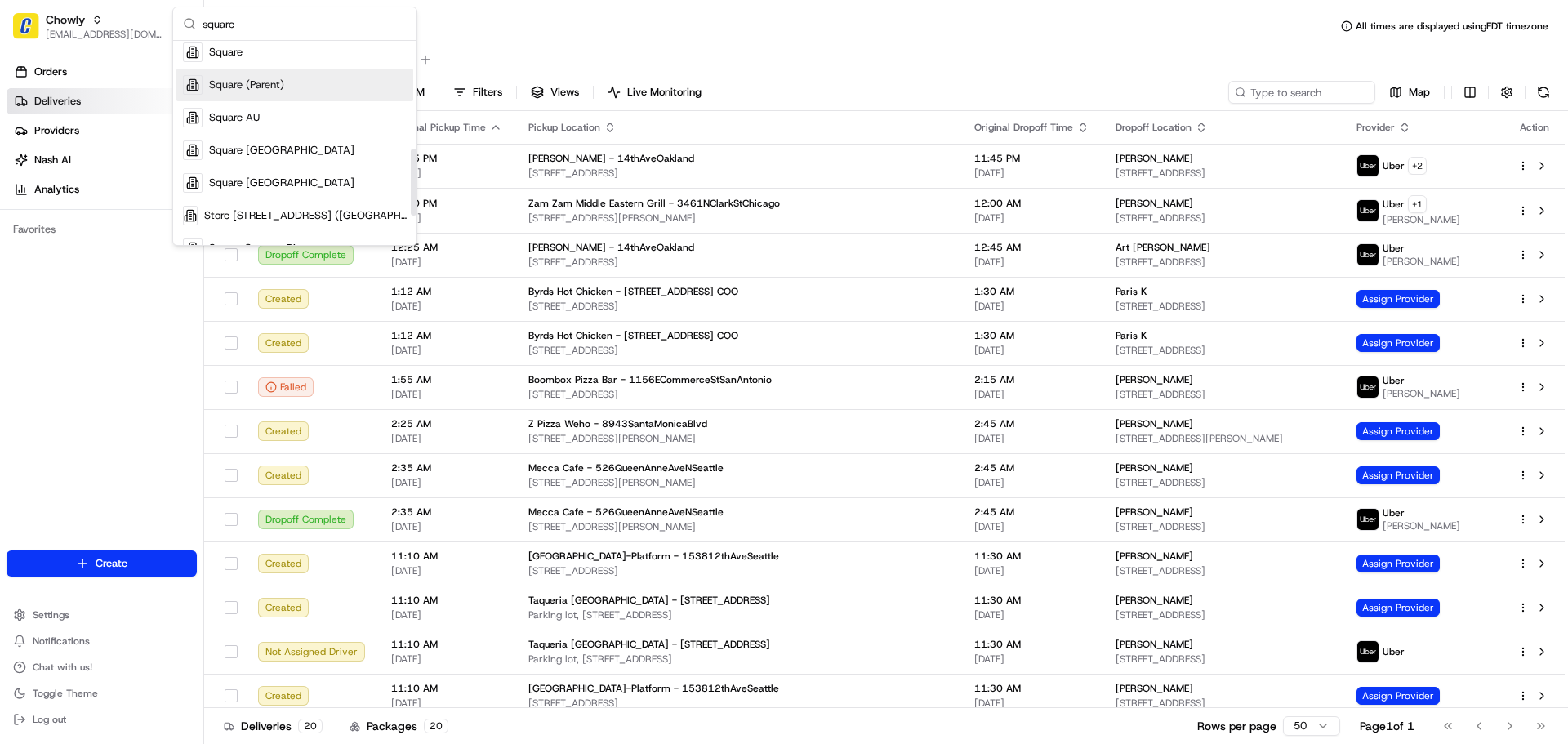
type input "square"
click at [250, 50] on div "Square" at bounding box center [295, 51] width 237 height 32
